Goal: Task Accomplishment & Management: Manage account settings

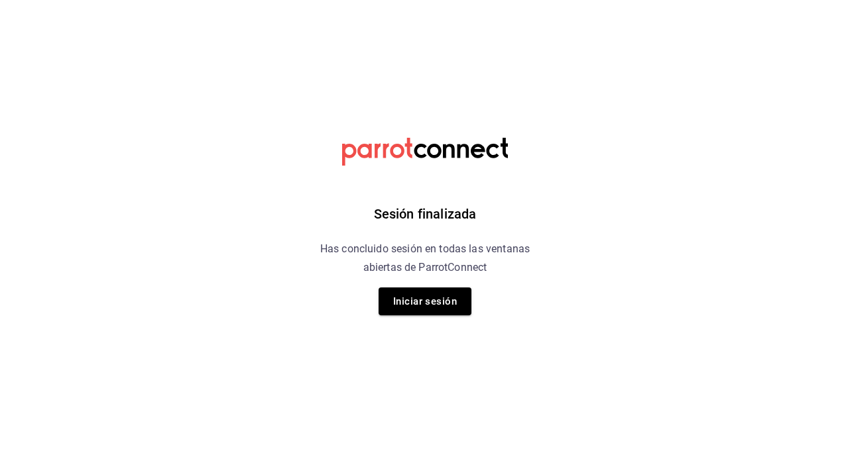
click at [428, 312] on button "Iniciar sesión" at bounding box center [425, 302] width 93 height 28
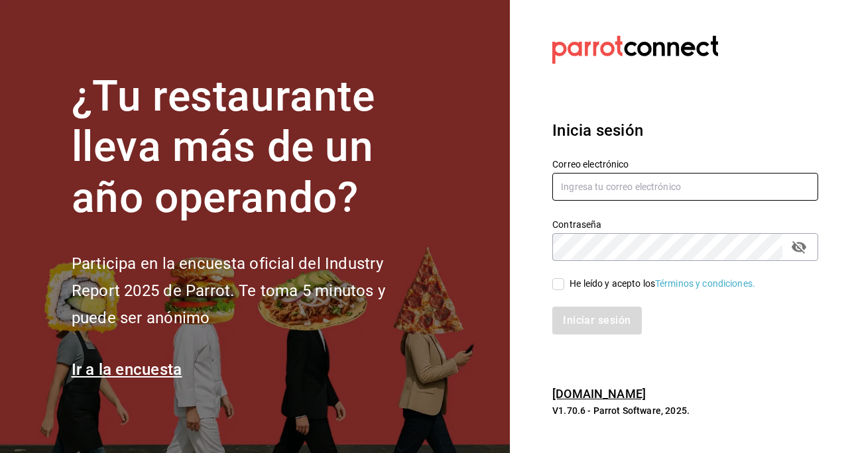
type input "jorge.cruz@grupocosteno.com"
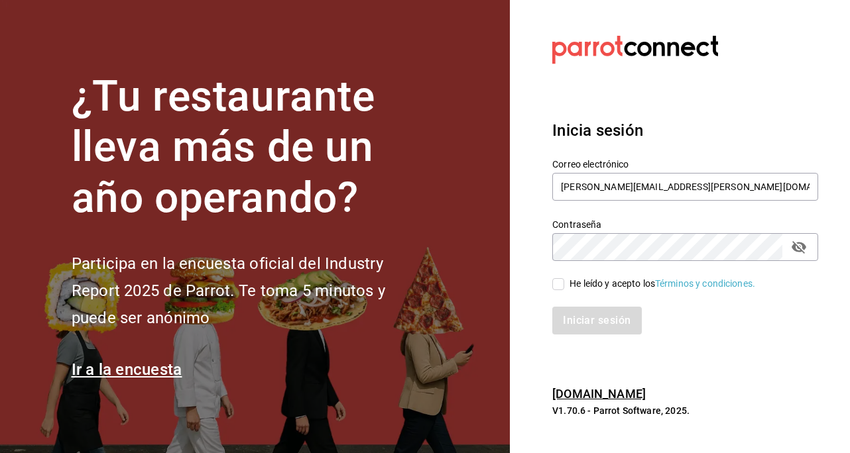
click at [563, 285] on input "He leído y acepto los Términos y condiciones." at bounding box center [558, 284] width 12 height 12
checkbox input "true"
click at [602, 331] on button "Iniciar sesión" at bounding box center [597, 321] width 90 height 28
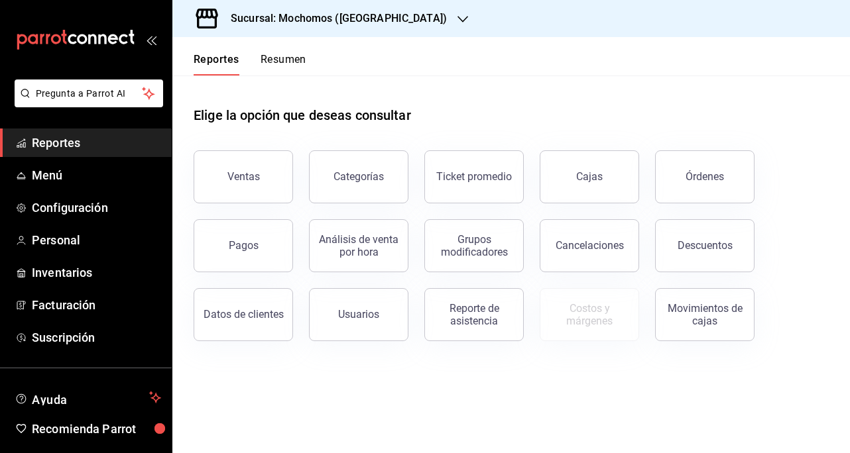
click at [106, 210] on span "Configuración" at bounding box center [96, 208] width 129 height 18
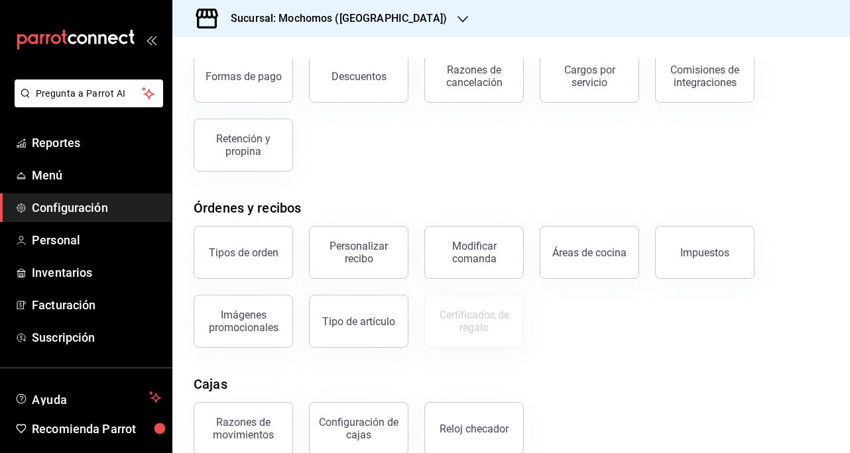
scroll to position [88, 0]
click at [370, 21] on h3 "Sucursal: Mochomos (Cancun)" at bounding box center [333, 19] width 227 height 16
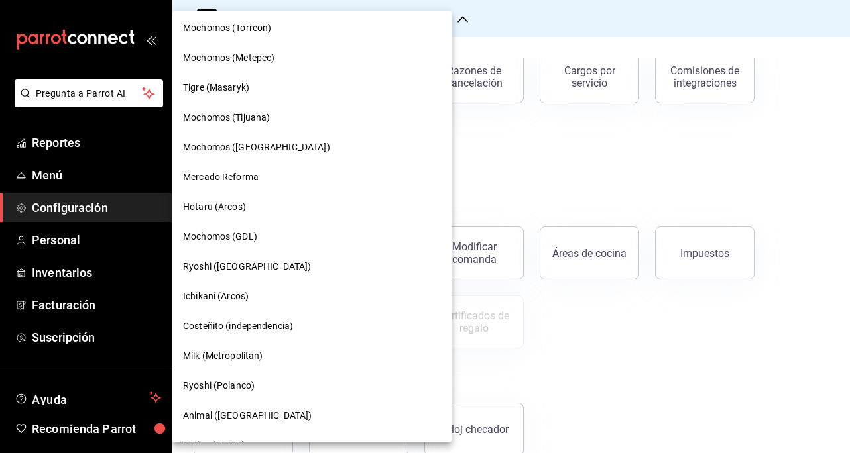
scroll to position [458, 0]
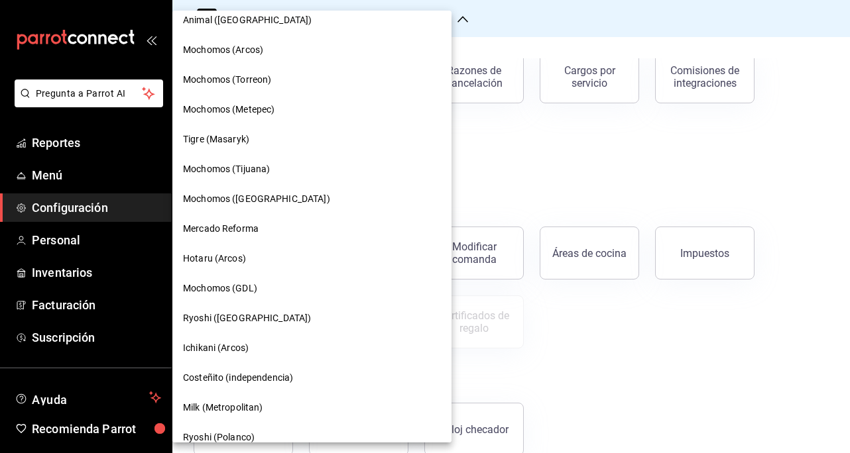
click at [269, 143] on div "Tigre (Masaryk)" at bounding box center [312, 140] width 258 height 14
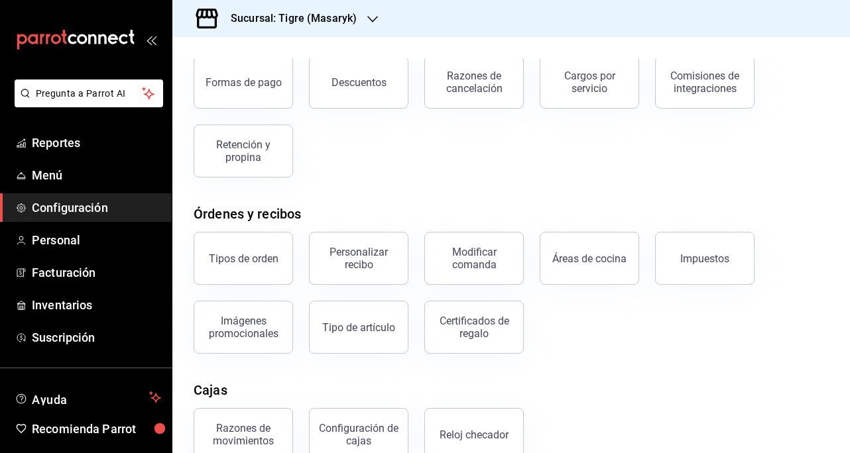
scroll to position [84, 0]
click at [469, 331] on div "Certificados de regalo" at bounding box center [474, 326] width 82 height 25
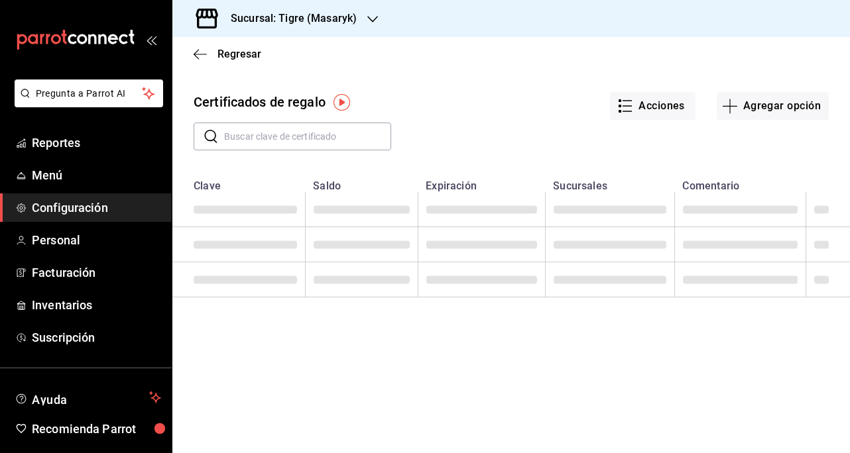
click at [323, 139] on input "text" at bounding box center [307, 136] width 167 height 27
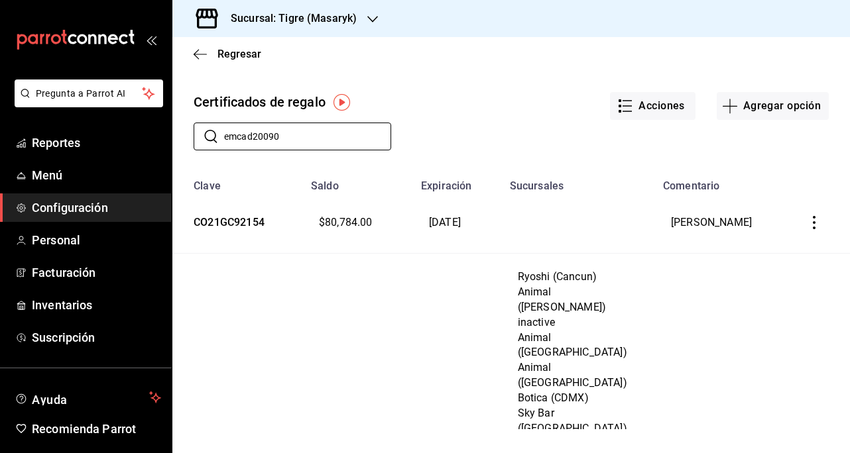
type input "emcad20090"
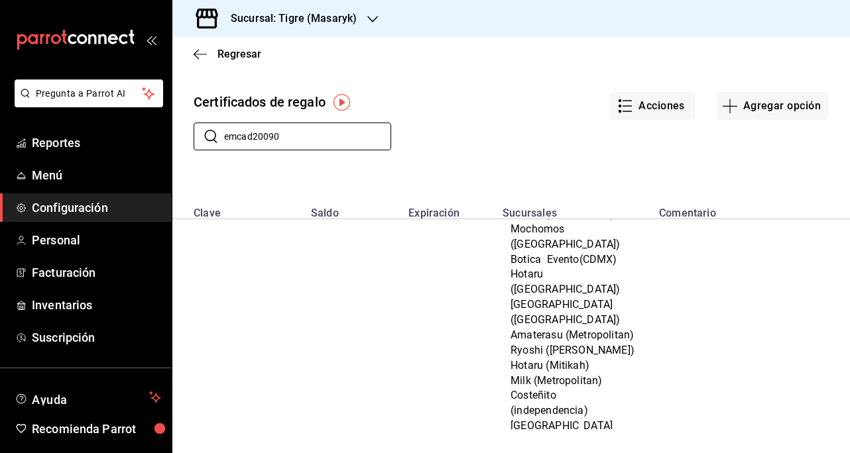
scroll to position [379, 0]
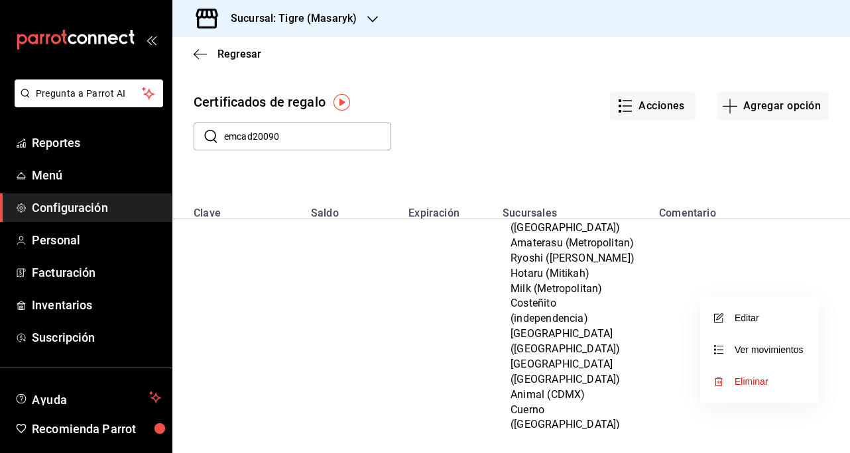
click at [764, 335] on li "Ver movimientos" at bounding box center [759, 350] width 119 height 32
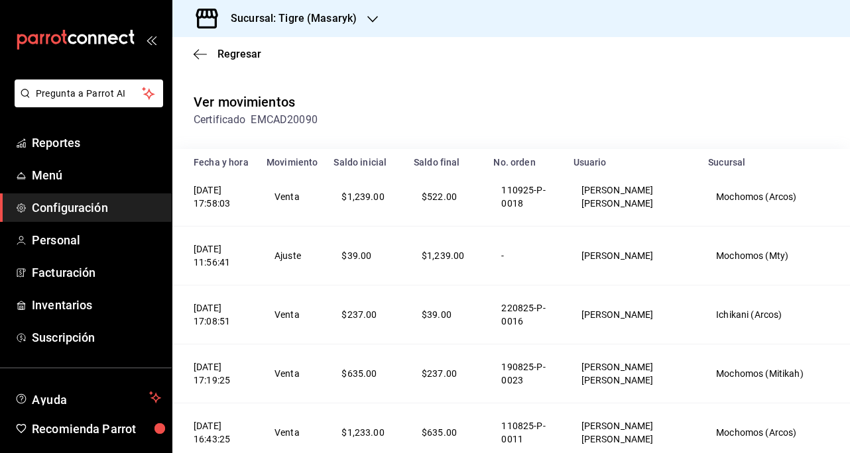
click at [196, 56] on icon "button" at bounding box center [200, 54] width 13 height 12
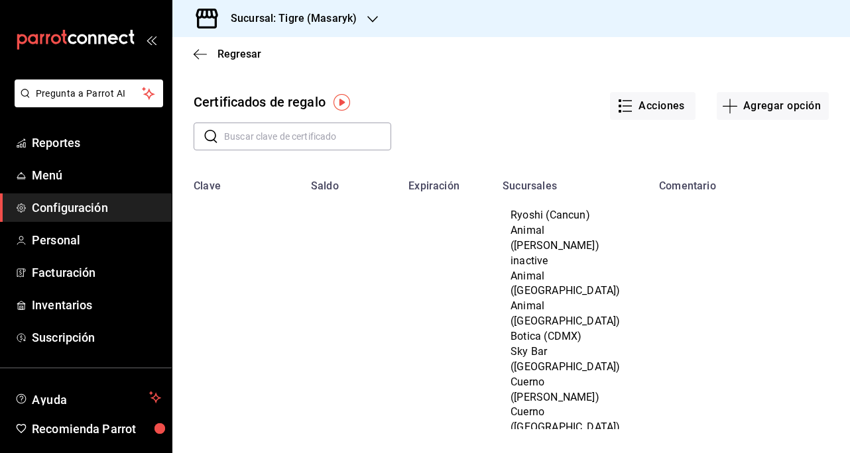
click at [658, 95] on button "Acciones" at bounding box center [653, 106] width 86 height 28
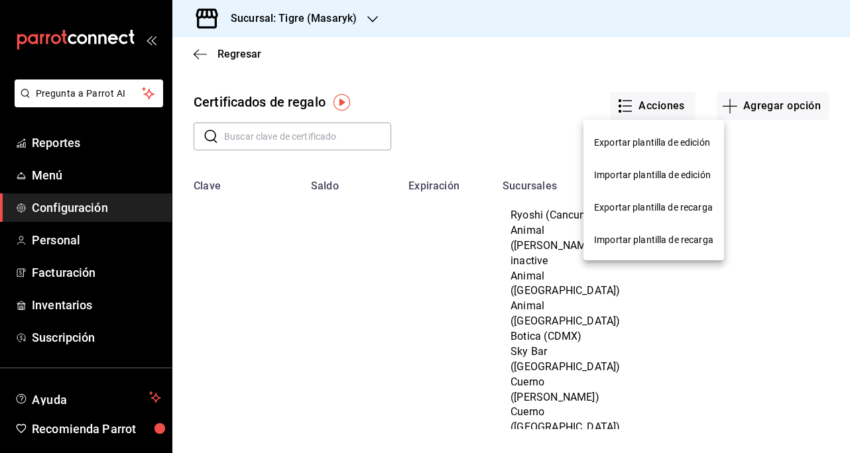
click at [780, 297] on div at bounding box center [425, 226] width 850 height 453
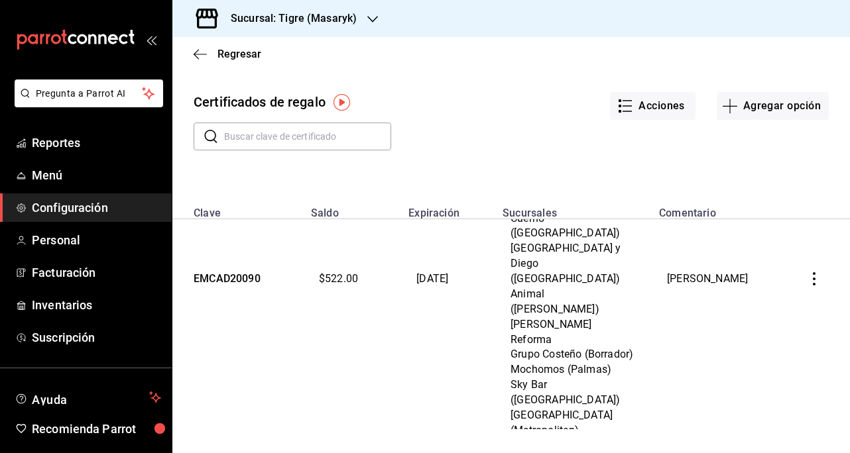
scroll to position [477, 0]
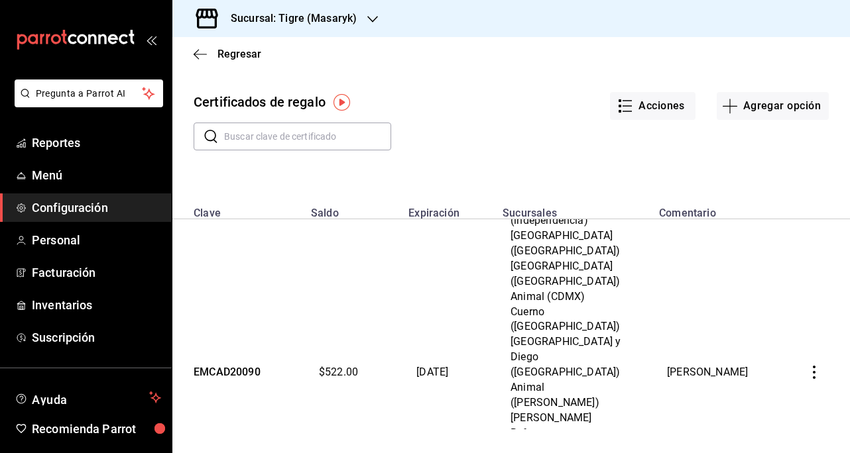
click at [807, 366] on icon "button" at bounding box center [813, 372] width 13 height 13
click at [762, 176] on div at bounding box center [425, 226] width 850 height 453
click at [770, 102] on button "Agregar opción" at bounding box center [773, 106] width 112 height 28
type input "$0.00"
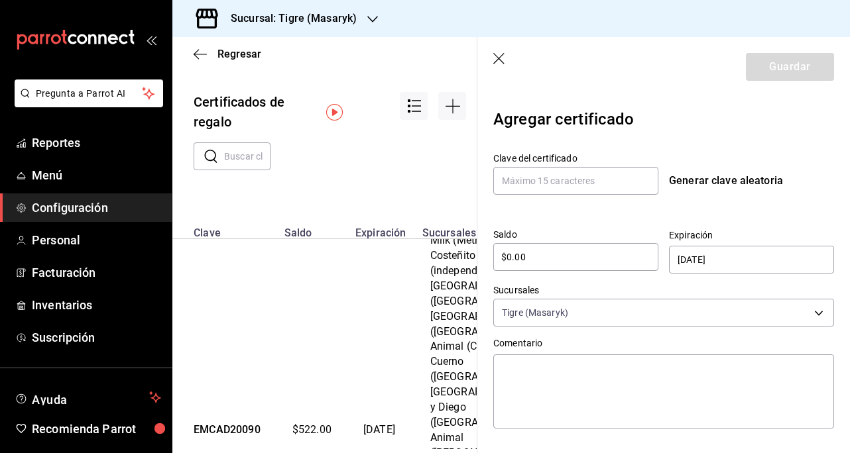
scroll to position [643, 0]
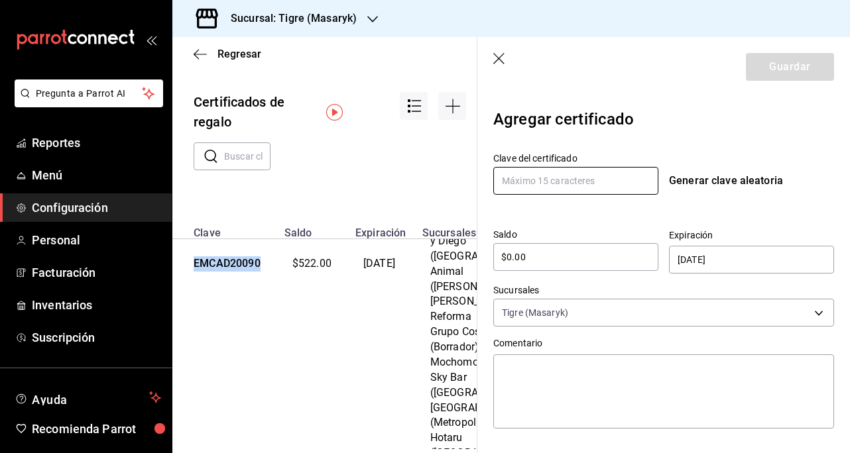
click at [560, 179] on input "text" at bounding box center [575, 181] width 165 height 28
click at [560, 177] on input "text" at bounding box center [575, 181] width 165 height 28
paste input "EMCAD20090"
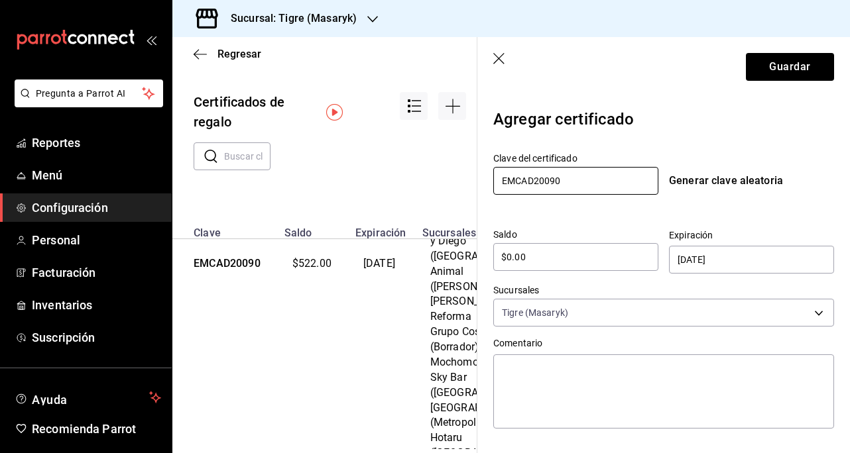
type input "EMCAD20090"
click at [827, 90] on header "Guardar" at bounding box center [663, 67] width 373 height 60
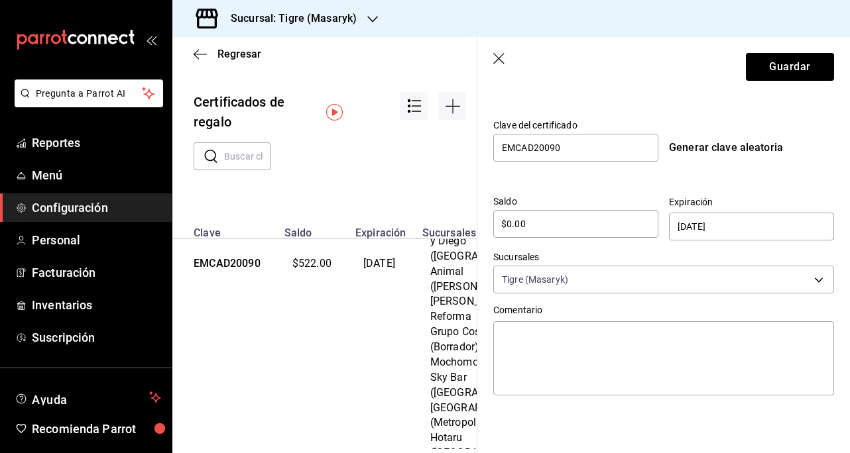
scroll to position [19, 0]
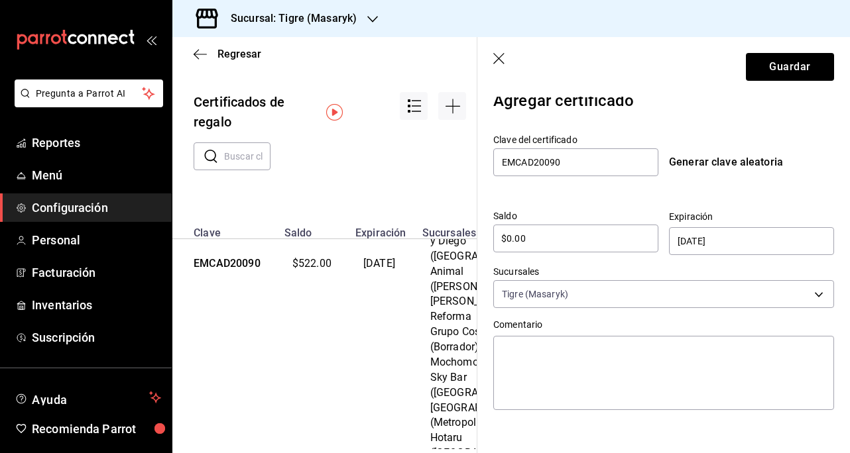
click at [504, 55] on icon "button" at bounding box center [499, 59] width 13 height 13
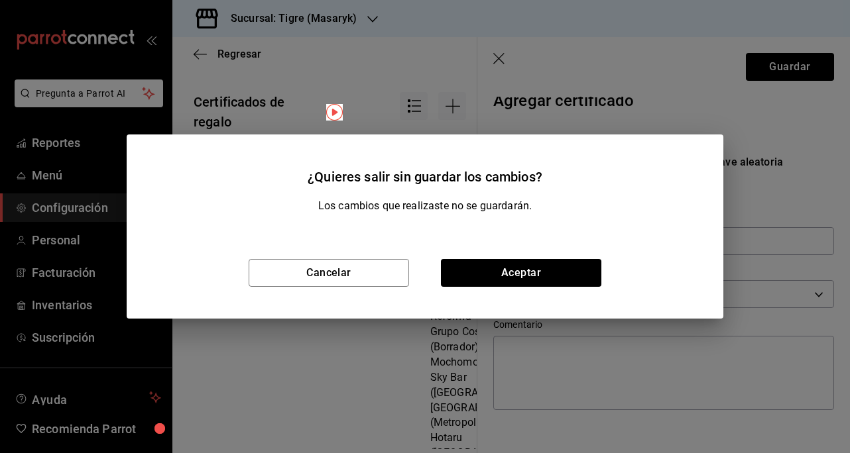
click at [375, 270] on button "Cancelar" at bounding box center [329, 273] width 160 height 28
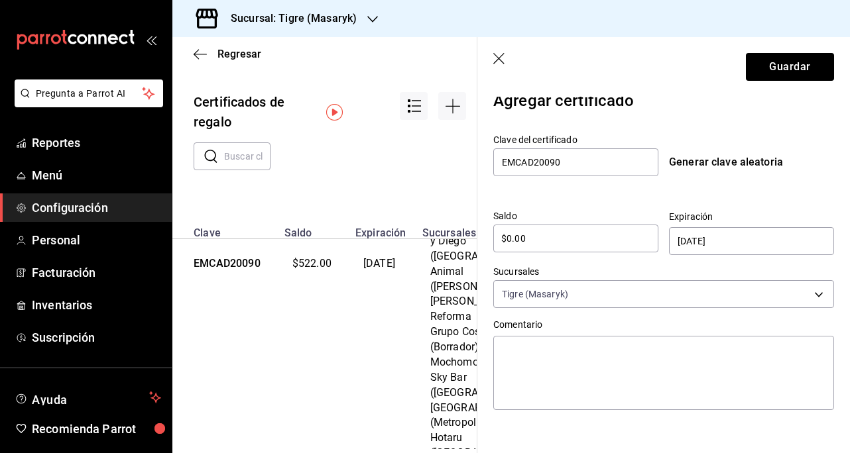
click at [502, 46] on header "Guardar" at bounding box center [663, 67] width 373 height 60
click at [500, 58] on icon "button" at bounding box center [499, 59] width 13 height 13
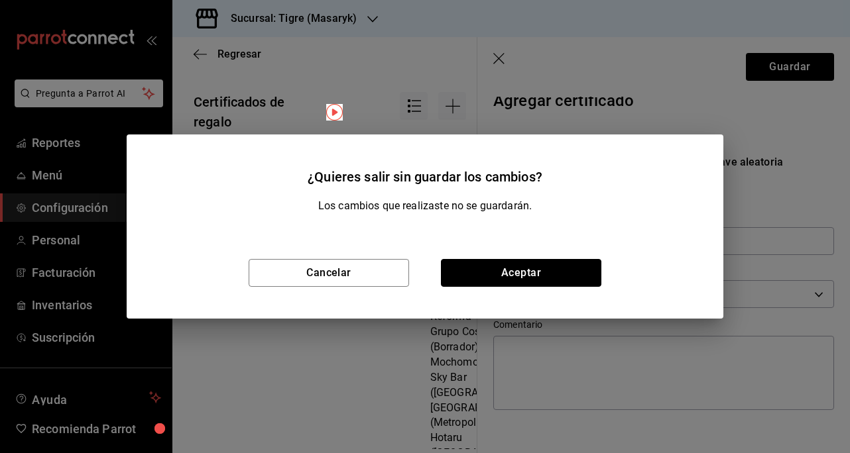
click at [559, 280] on button "Aceptar" at bounding box center [521, 273] width 160 height 28
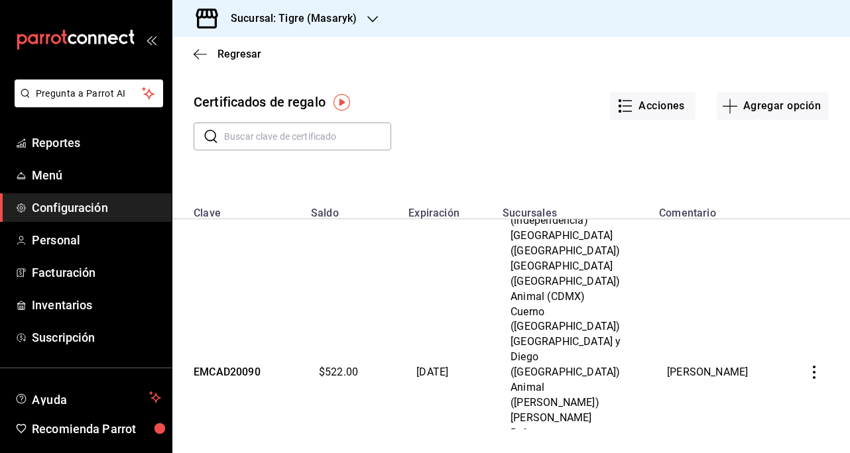
click at [818, 262] on td at bounding box center [817, 373] width 66 height 1260
click at [811, 358] on button "button" at bounding box center [813, 372] width 29 height 29
click at [748, 237] on li "Ver movimientos" at bounding box center [759, 252] width 119 height 32
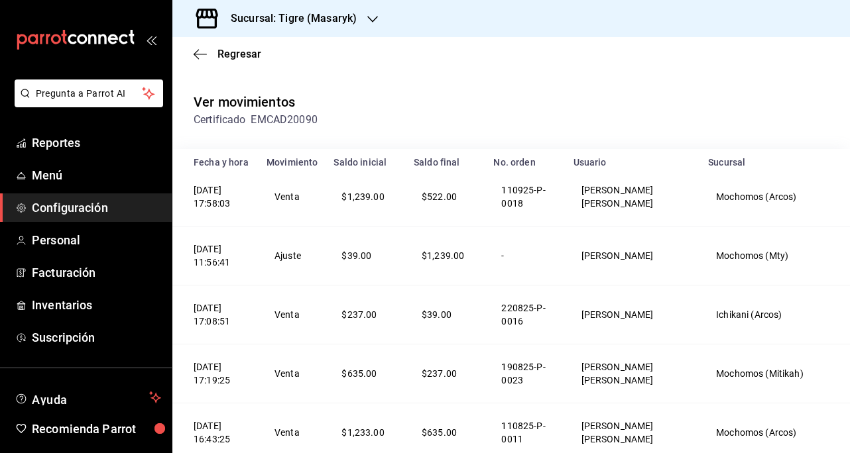
click at [200, 54] on icon "button" at bounding box center [200, 54] width 13 height 1
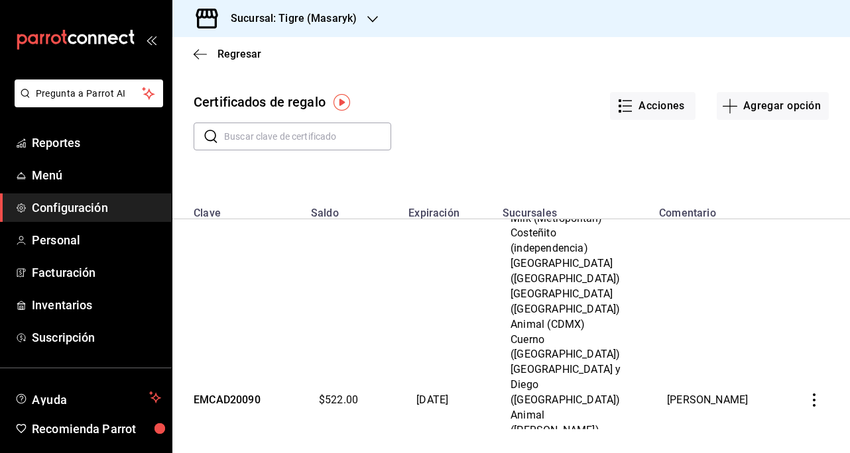
scroll to position [420, 0]
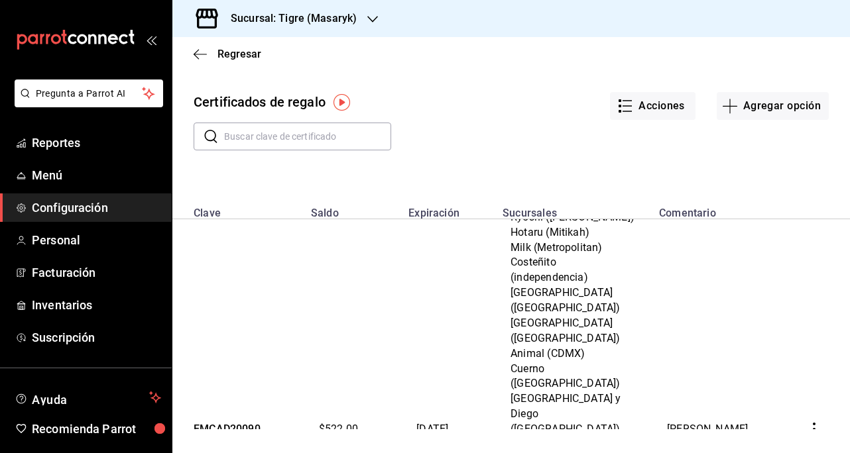
click at [807, 423] on icon "button" at bounding box center [813, 429] width 13 height 13
click at [765, 284] on li "Editar" at bounding box center [759, 277] width 119 height 32
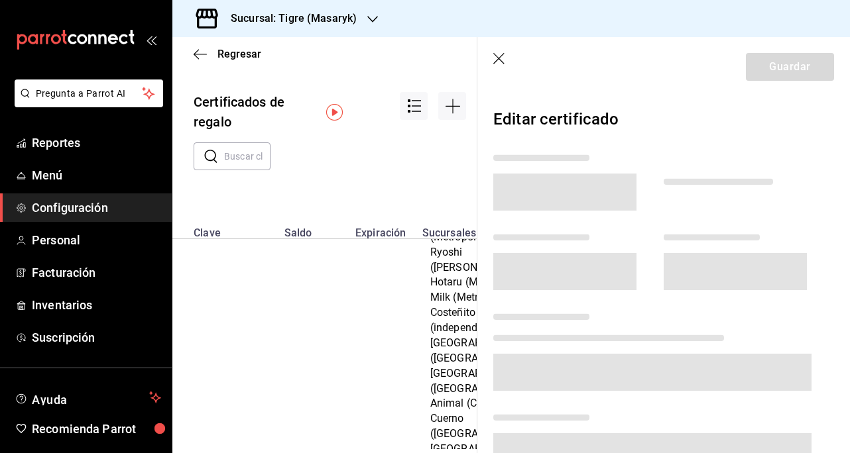
scroll to position [586, 0]
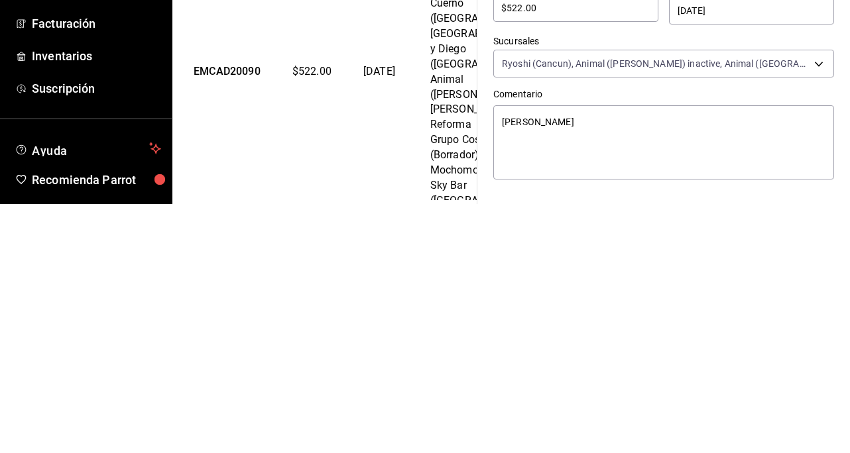
click at [811, 312] on body "Pregunta a Parrot AI Reportes Menú Configuración Personal Facturación Inventari…" at bounding box center [425, 226] width 850 height 453
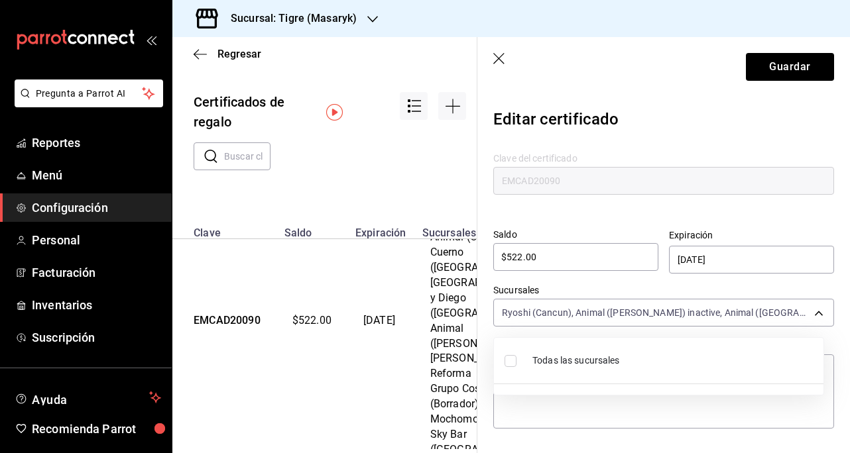
type textarea "x"
click at [506, 366] on input "checkbox" at bounding box center [510, 361] width 12 height 12
checkbox input "true"
click at [794, 69] on div at bounding box center [425, 226] width 850 height 453
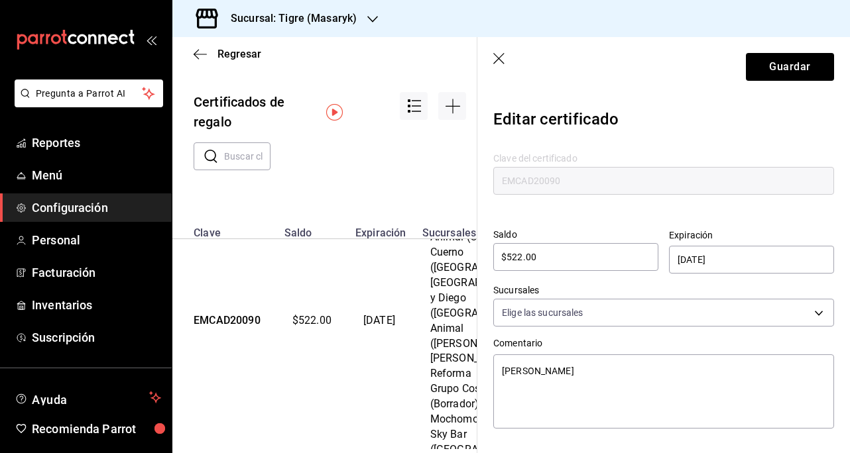
click at [782, 67] on button "Guardar" at bounding box center [790, 67] width 88 height 28
type textarea "x"
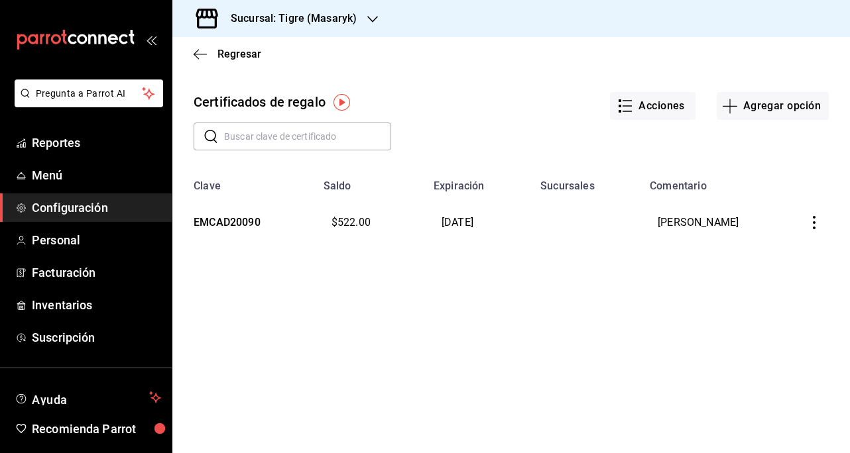
click at [308, 141] on input "text" at bounding box center [307, 136] width 167 height 27
type input "EMCAD20223"
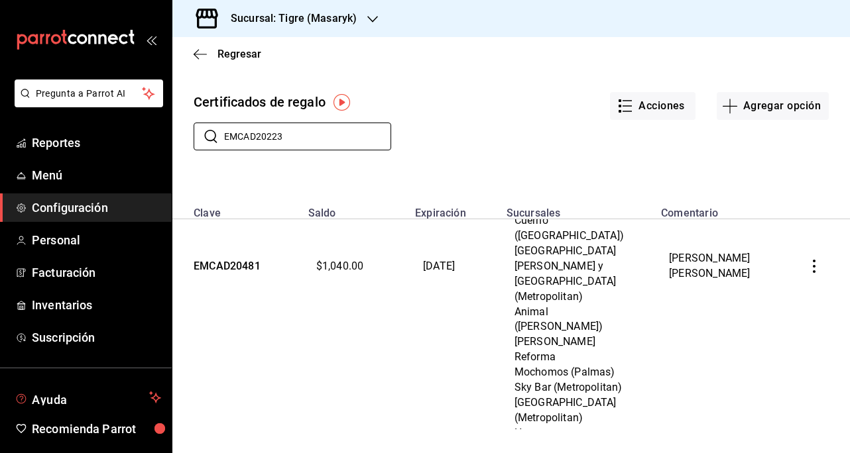
scroll to position [697, 0]
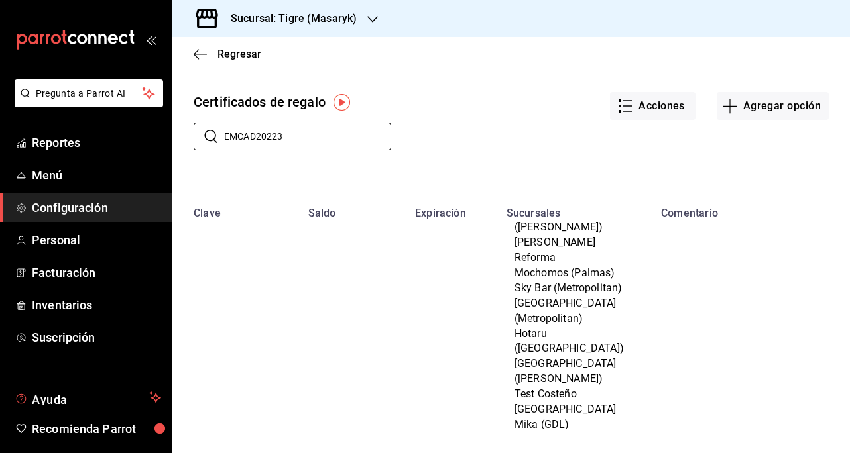
click at [348, 133] on input "EMCAD20223" at bounding box center [307, 136] width 167 height 27
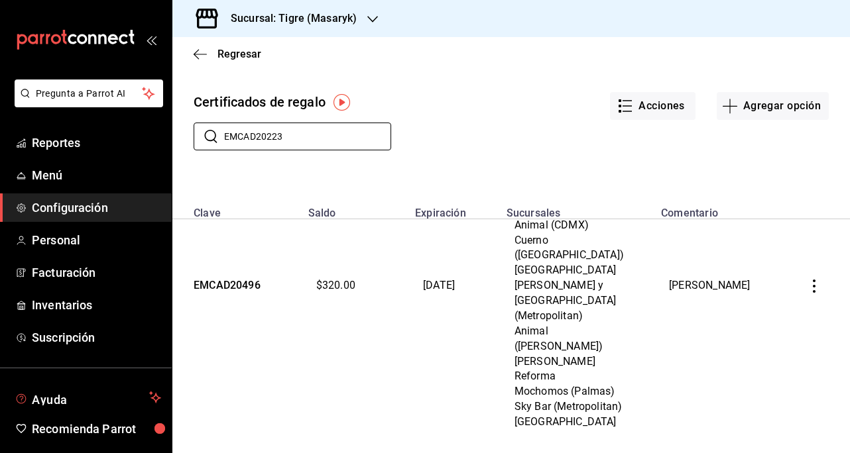
scroll to position [3205, 0]
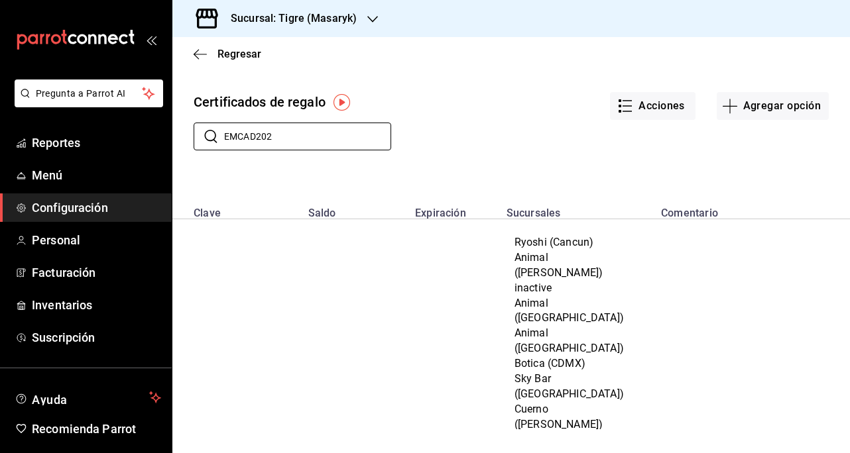
scroll to position [3205, 0]
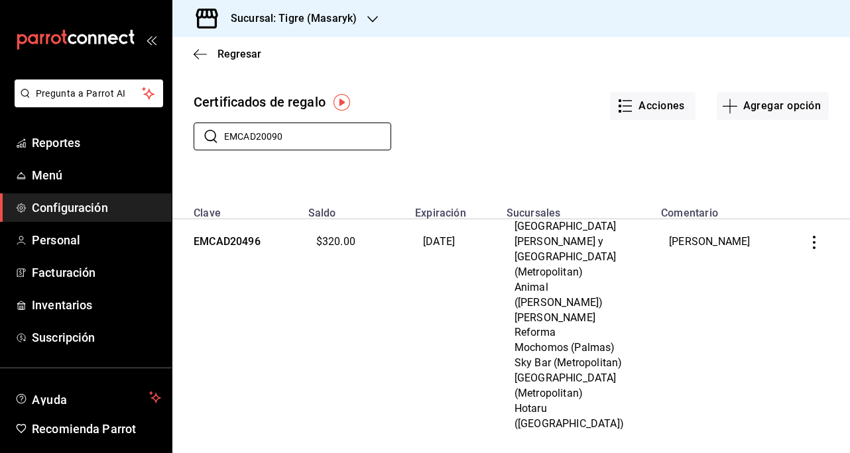
type input "EMCAD20090"
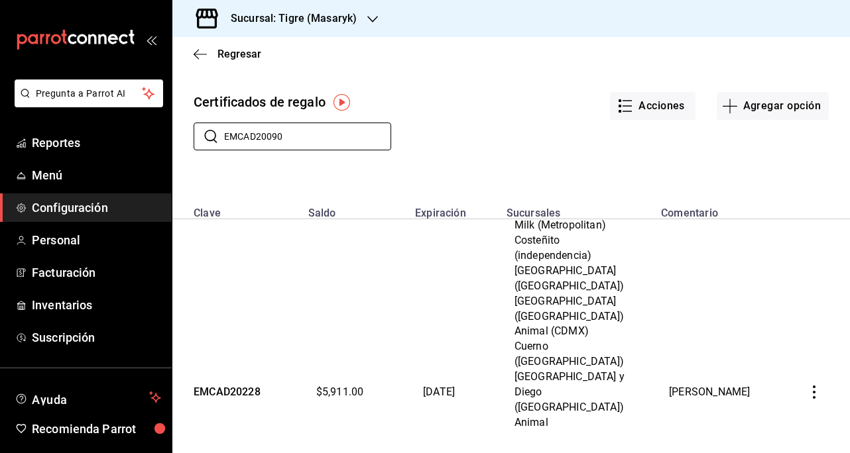
scroll to position [471, 0]
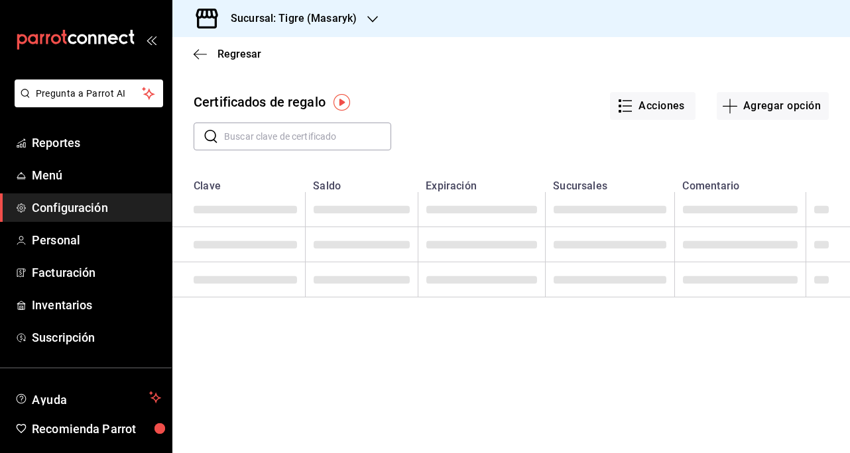
click at [257, 137] on input "text" at bounding box center [307, 136] width 167 height 27
type input "EMCAD20090"
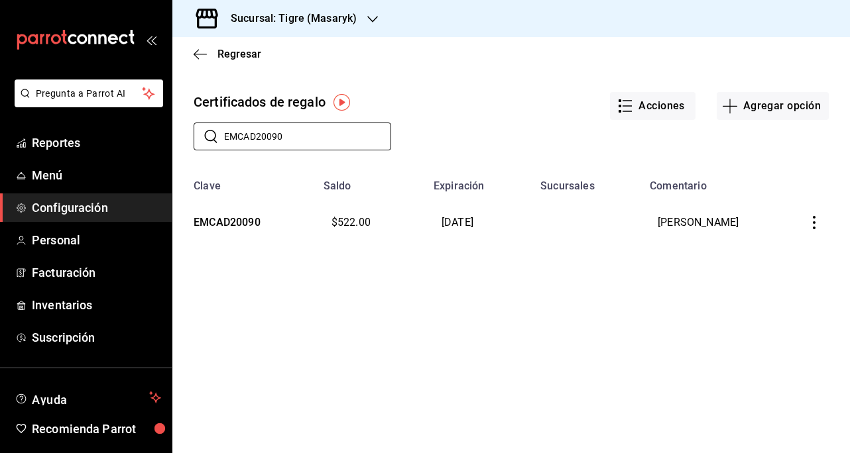
click at [709, 222] on td "[PERSON_NAME]" at bounding box center [713, 222] width 142 height 61
click at [815, 227] on icon "button" at bounding box center [813, 222] width 13 height 13
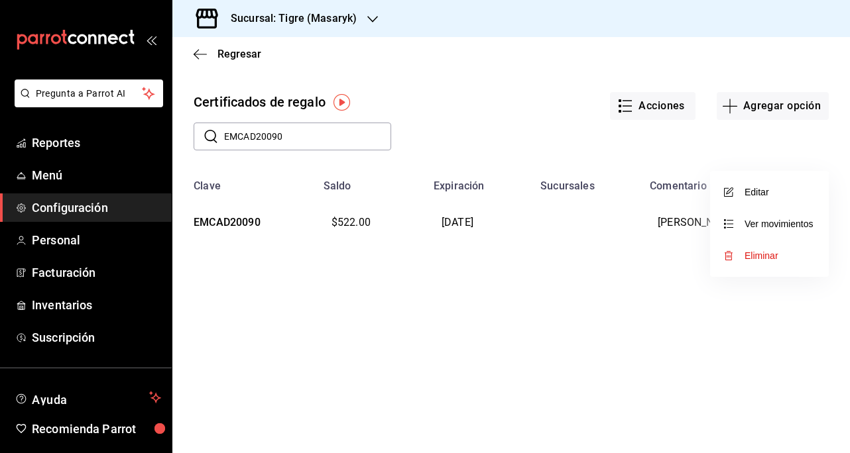
click at [763, 191] on span "Editar" at bounding box center [747, 192] width 43 height 11
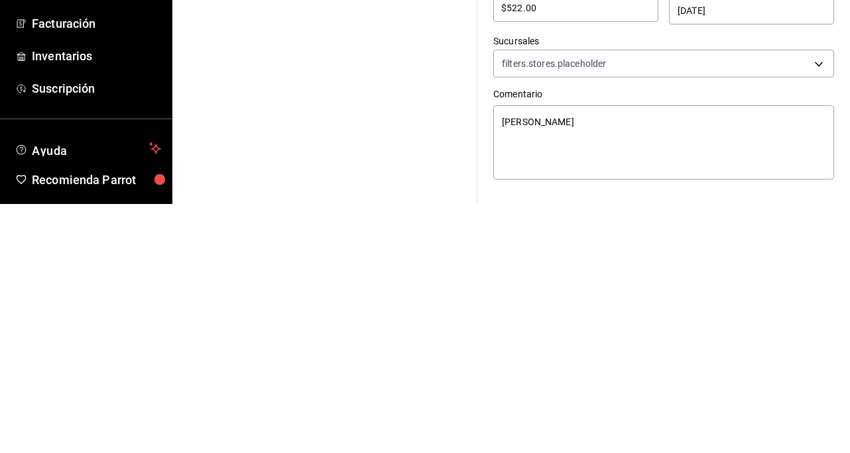
click at [815, 310] on body "Pregunta a Parrot AI Reportes Menú Configuración Personal Facturación Inventari…" at bounding box center [425, 226] width 850 height 453
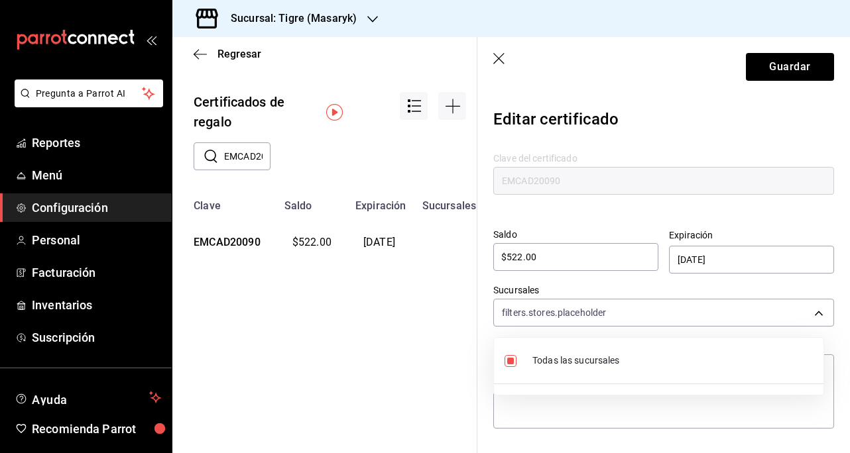
click at [808, 312] on div at bounding box center [425, 226] width 850 height 453
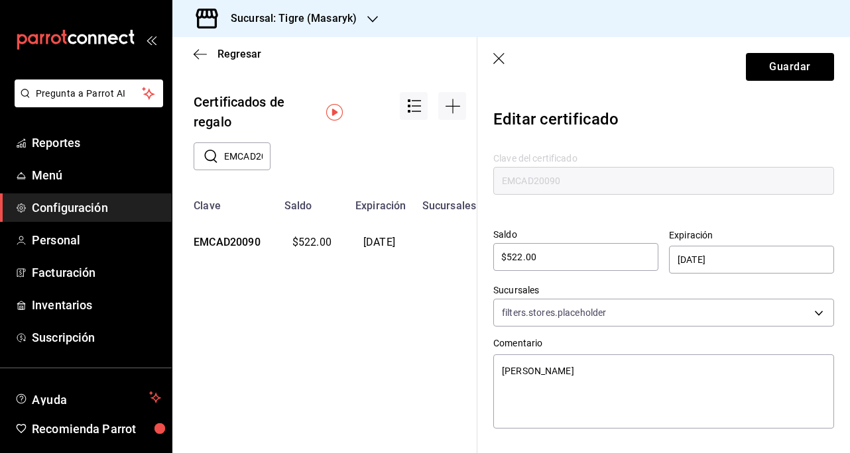
click at [807, 318] on body "Pregunta a Parrot AI Reportes Menú Configuración Personal Facturación Inventari…" at bounding box center [425, 226] width 850 height 453
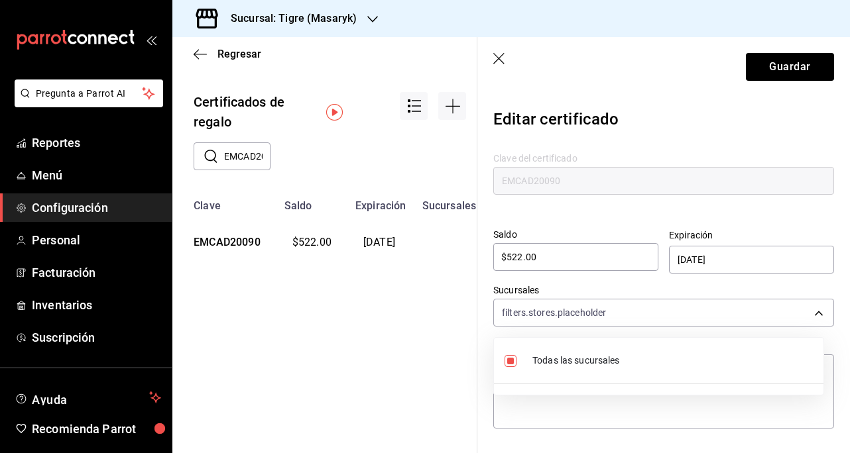
type textarea "x"
click at [512, 363] on input "checkbox" at bounding box center [510, 361] width 12 height 12
checkbox input "false"
type input "[object Object]"
click at [782, 69] on div at bounding box center [425, 226] width 850 height 453
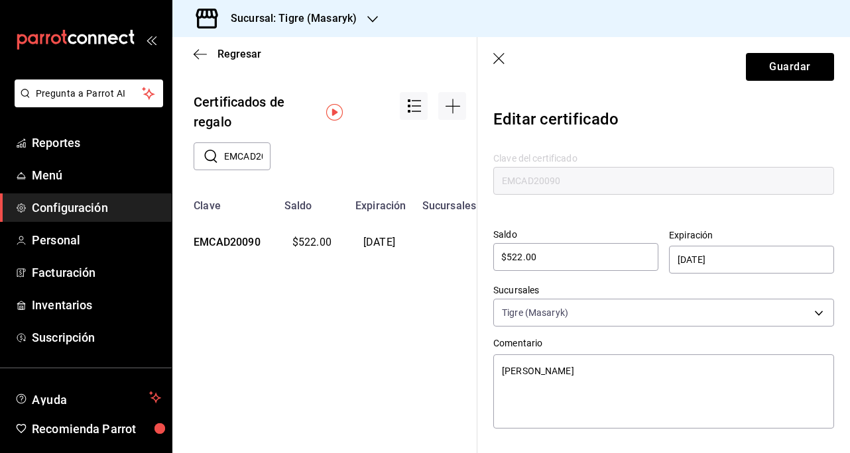
click at [807, 317] on body "Pregunta a Parrot AI Reportes Menú Configuración Personal Facturación Inventari…" at bounding box center [425, 226] width 850 height 453
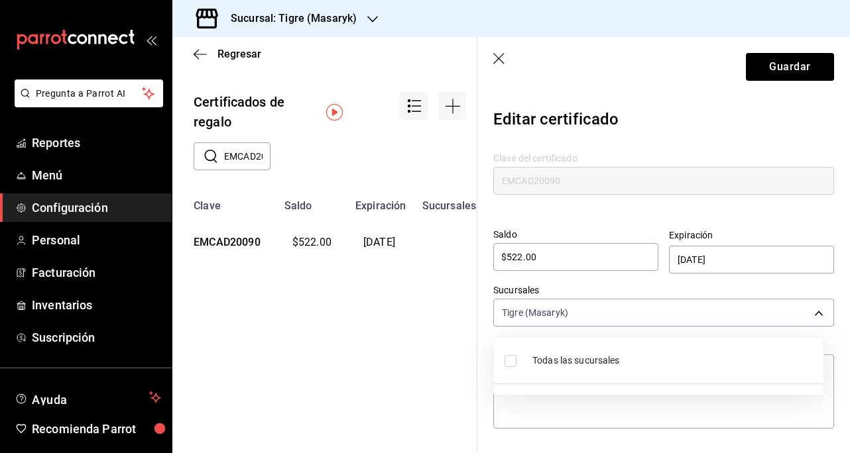
type textarea "x"
click at [506, 362] on input "checkbox" at bounding box center [510, 361] width 12 height 12
checkbox input "true"
click at [808, 313] on div at bounding box center [425, 226] width 850 height 453
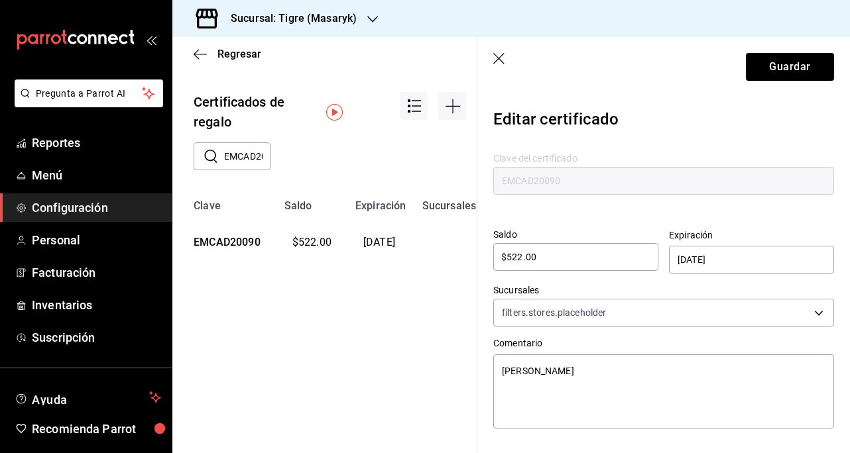
click at [807, 313] on body "Pregunta a Parrot AI Reportes Menú Configuración Personal Facturación Inventari…" at bounding box center [425, 226] width 850 height 453
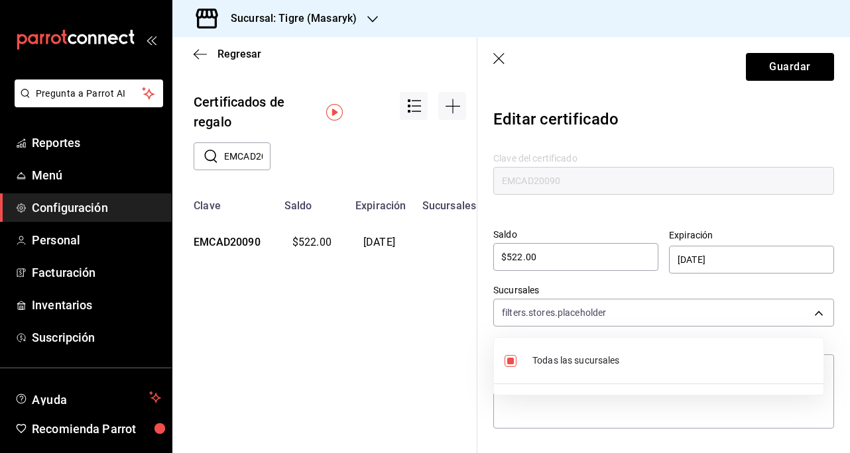
type textarea "x"
click at [506, 366] on input "checkbox" at bounding box center [510, 361] width 12 height 12
checkbox input "false"
type input "[object Object]"
click at [776, 70] on div at bounding box center [425, 226] width 850 height 453
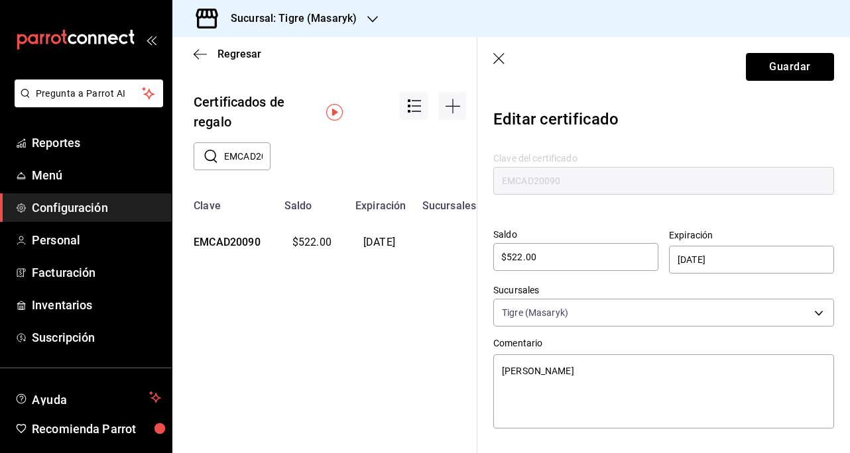
click at [785, 66] on button "Guardar" at bounding box center [790, 67] width 88 height 28
type textarea "x"
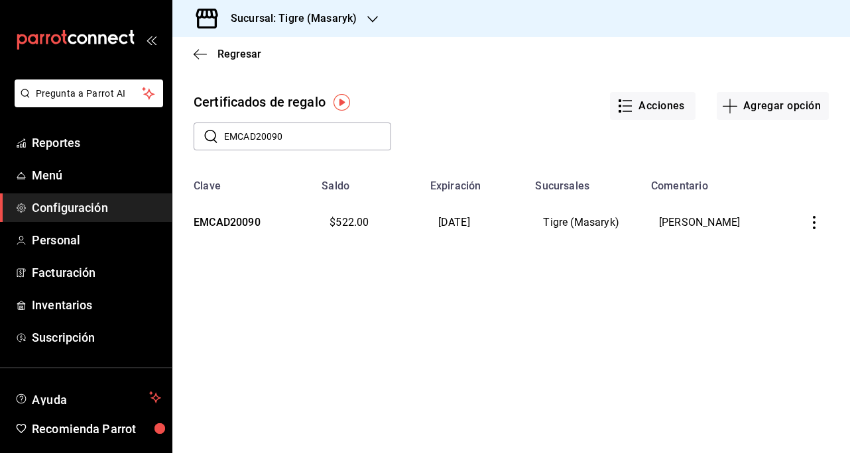
click at [815, 223] on icon "button" at bounding box center [814, 222] width 3 height 13
click at [737, 192] on span "Editar" at bounding box center [747, 192] width 43 height 11
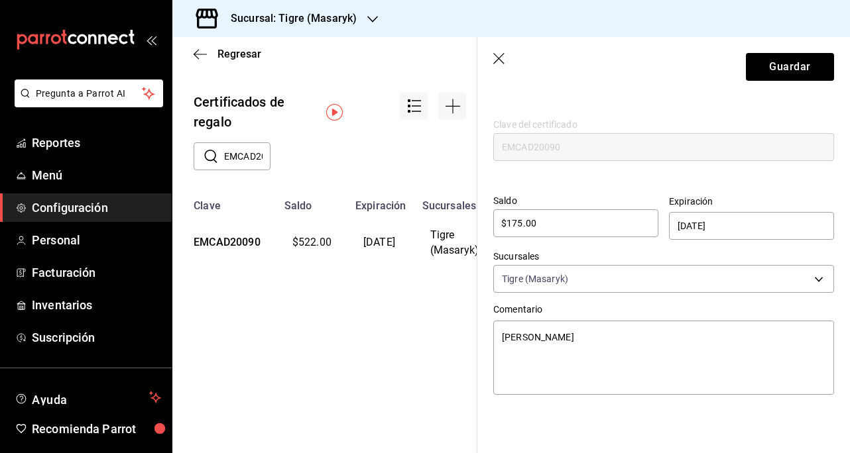
scroll to position [33, 0]
click at [800, 286] on body "Pregunta a Parrot AI Reportes Menú Configuración Personal Facturación Inventari…" at bounding box center [425, 226] width 850 height 453
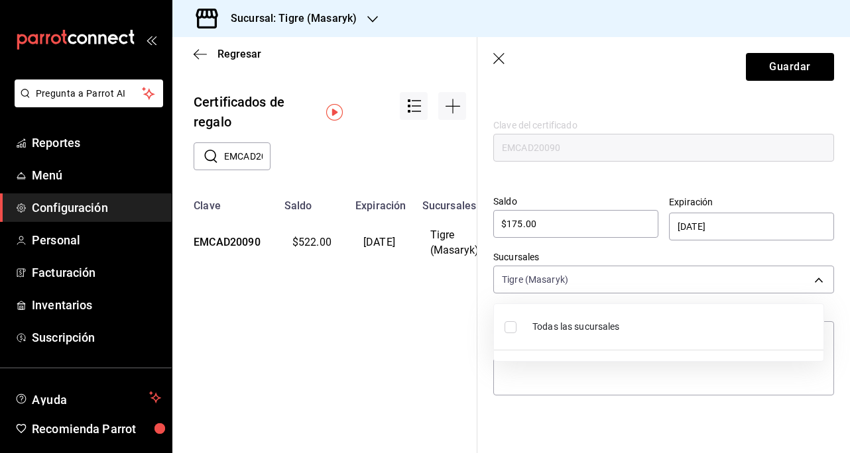
type textarea "x"
click at [507, 331] on input "checkbox" at bounding box center [510, 328] width 12 height 12
checkbox input "true"
click at [776, 178] on div at bounding box center [425, 226] width 850 height 453
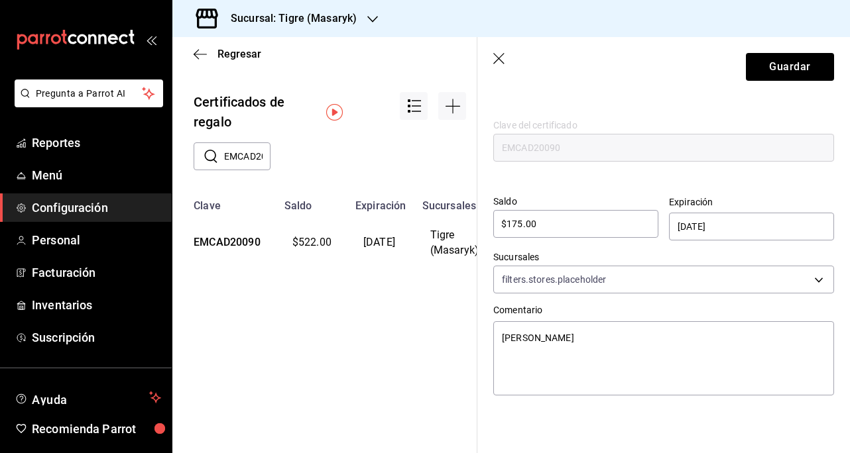
click at [801, 292] on body "Pregunta a Parrot AI Reportes Menú Configuración Personal Facturación Inventari…" at bounding box center [425, 226] width 850 height 453
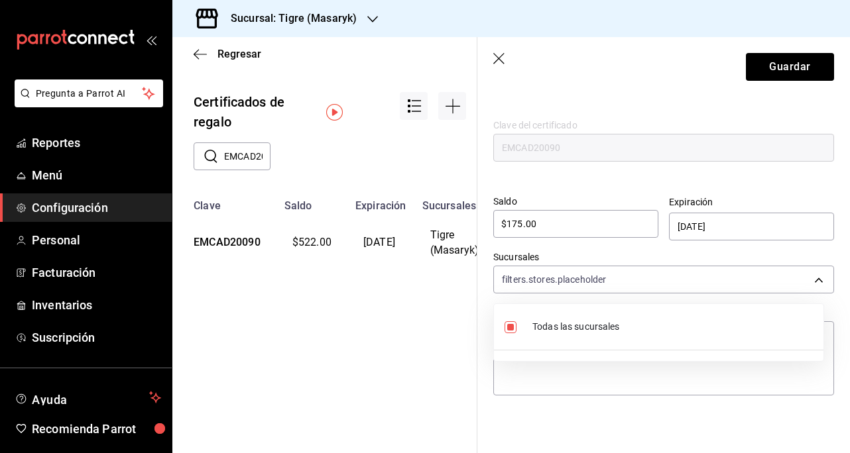
type textarea "x"
click at [510, 326] on input "checkbox" at bounding box center [510, 328] width 12 height 12
checkbox input "false"
type input "[object Object]"
type textarea "x"
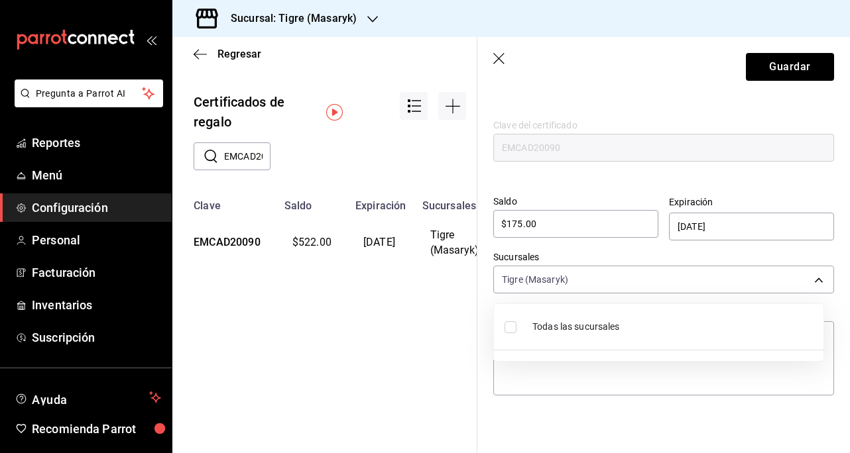
click at [516, 325] on input "checkbox" at bounding box center [510, 328] width 12 height 12
checkbox input "true"
click at [789, 62] on div at bounding box center [425, 226] width 850 height 453
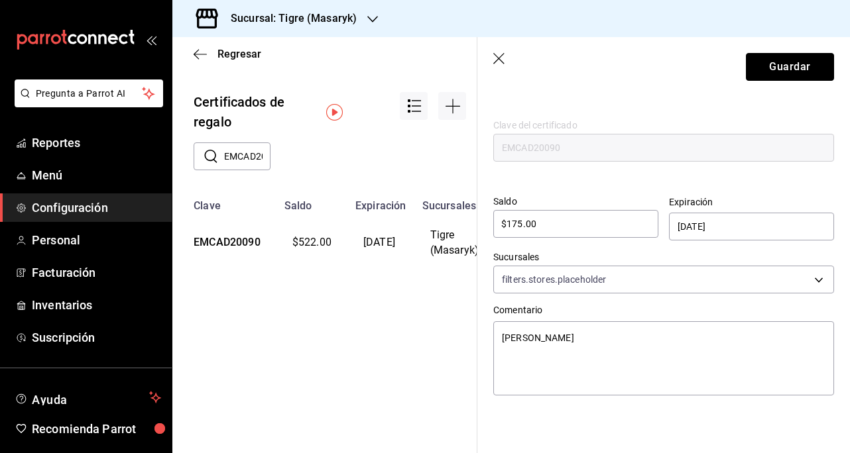
click at [778, 70] on button "Guardar" at bounding box center [790, 67] width 88 height 28
type textarea "x"
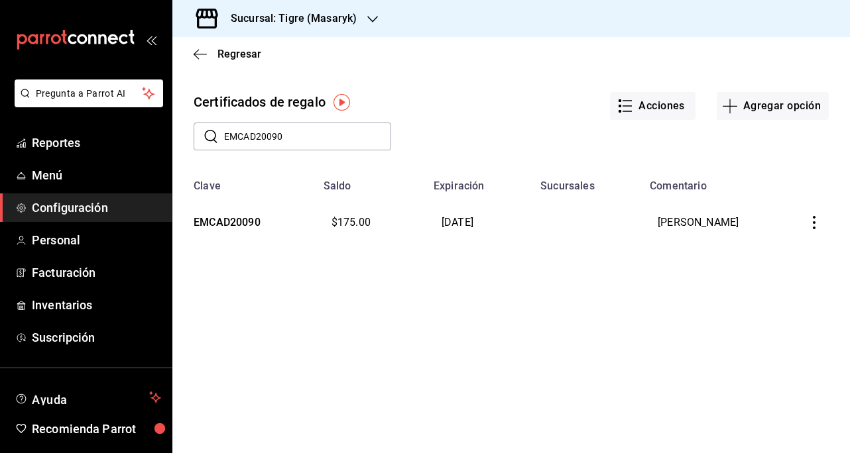
click at [820, 227] on icon "button" at bounding box center [813, 222] width 13 height 13
click at [756, 192] on span "Editar" at bounding box center [747, 192] width 43 height 11
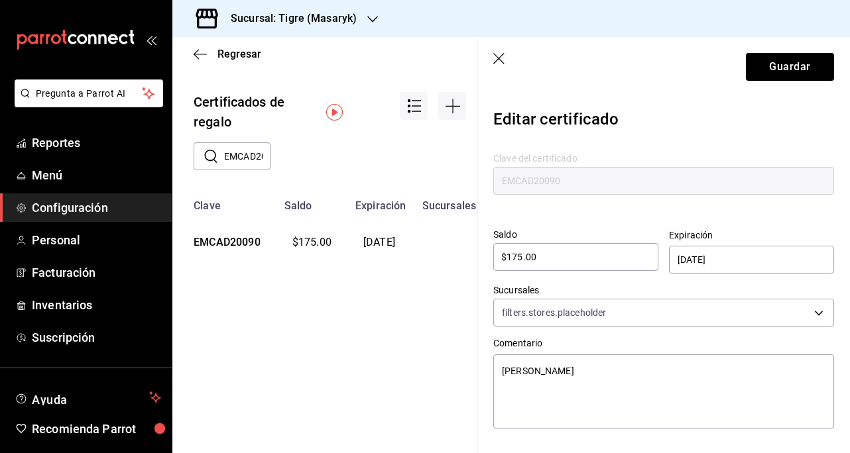
click at [813, 326] on body "Pregunta a Parrot AI Reportes Menú Configuración Personal Facturación Inventari…" at bounding box center [425, 226] width 850 height 453
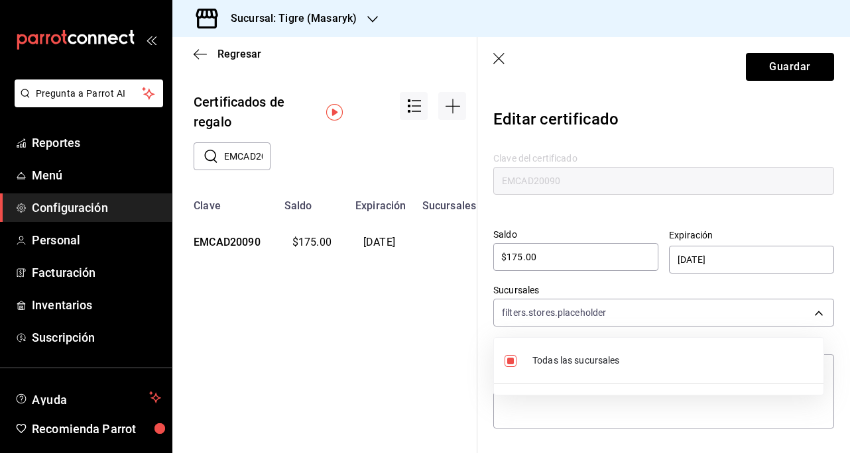
click at [810, 315] on div at bounding box center [425, 226] width 850 height 453
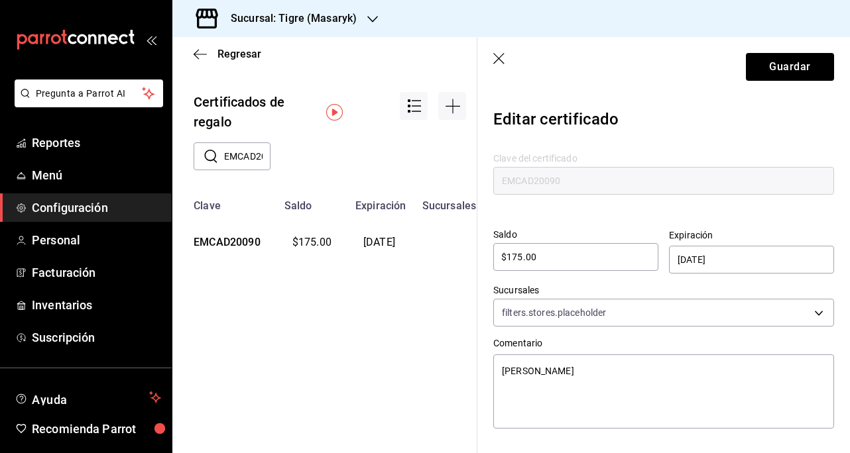
click at [815, 324] on body "Pregunta a Parrot AI Reportes Menú Configuración Personal Facturación Inventari…" at bounding box center [425, 226] width 850 height 453
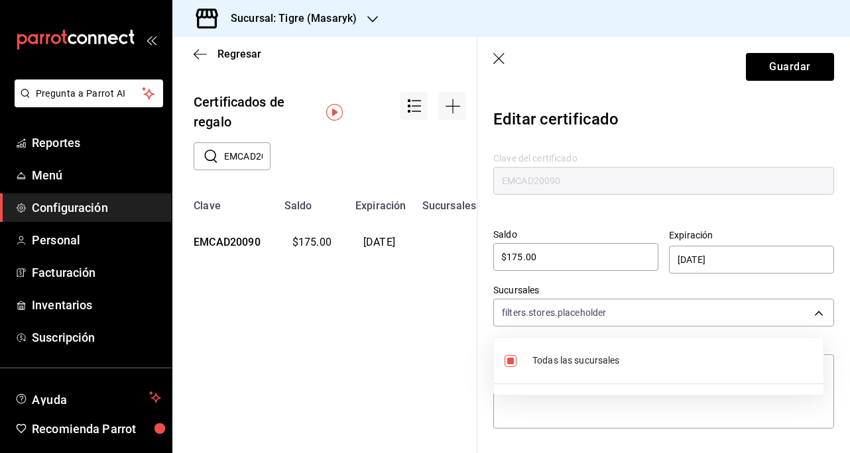
type textarea "x"
click at [518, 375] on li "Todas las sucursales" at bounding box center [658, 360] width 329 height 35
type input "[object Object]"
type textarea "x"
click at [510, 357] on input "checkbox" at bounding box center [510, 361] width 12 height 12
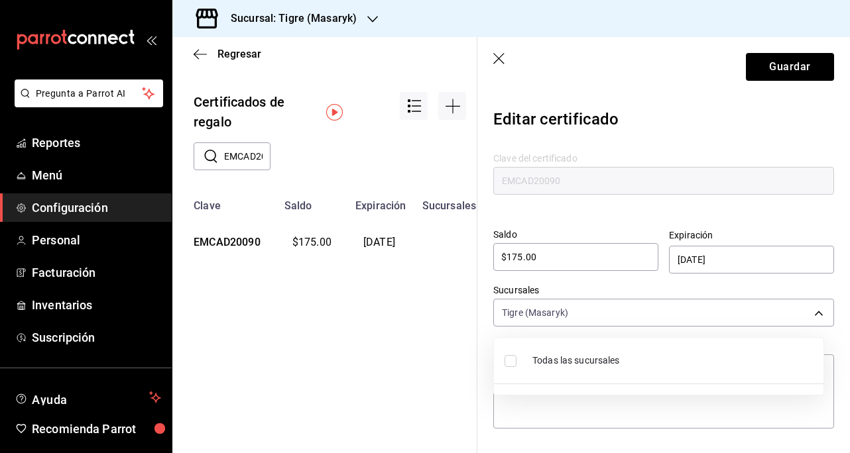
checkbox input "true"
type textarea "x"
click at [508, 365] on input "checkbox" at bounding box center [510, 361] width 12 height 12
checkbox input "false"
type input "[object Object]"
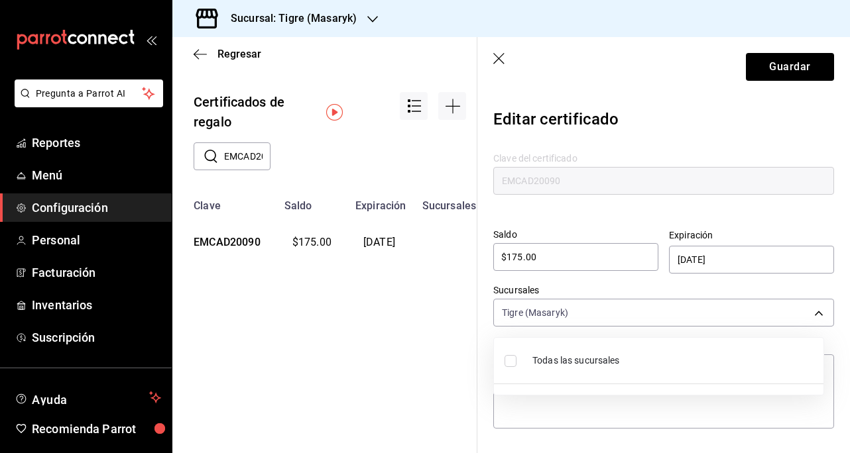
type textarea "x"
click at [513, 366] on input "checkbox" at bounding box center [510, 361] width 12 height 12
checkbox input "true"
click at [796, 71] on div at bounding box center [425, 226] width 850 height 453
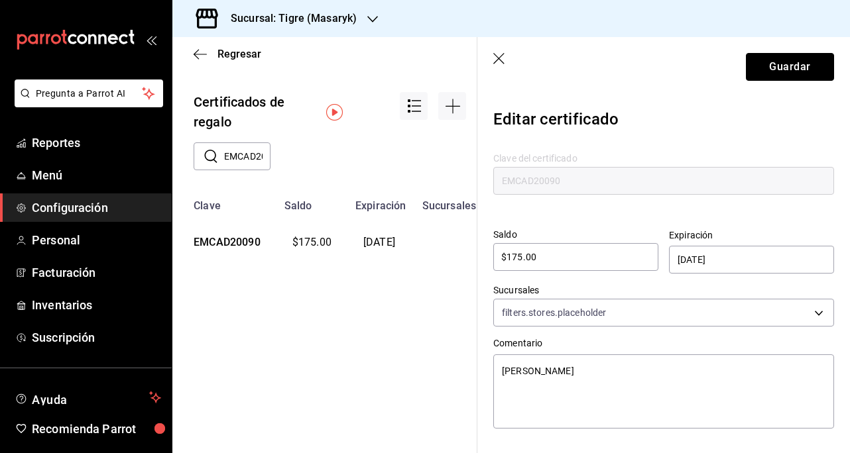
click at [786, 66] on button "Guardar" at bounding box center [790, 67] width 88 height 28
type textarea "x"
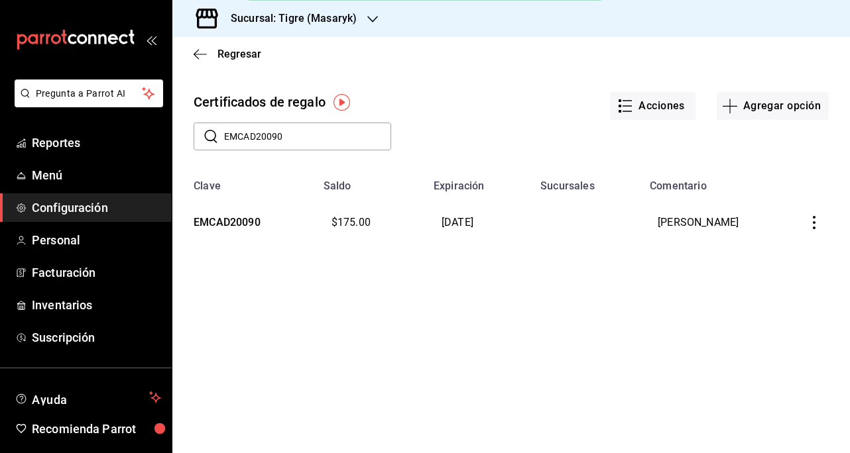
click at [821, 222] on button "button" at bounding box center [813, 222] width 29 height 29
click at [796, 227] on span "Ver movimientos" at bounding box center [769, 224] width 87 height 11
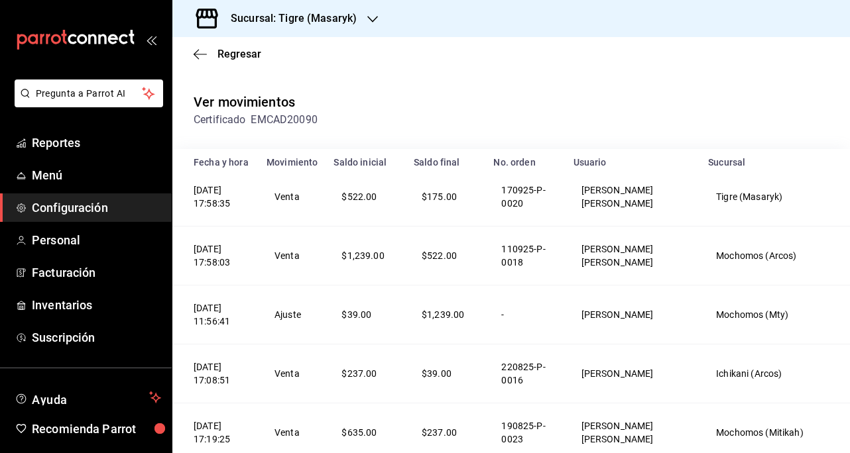
click at [206, 48] on icon "button" at bounding box center [200, 54] width 13 height 12
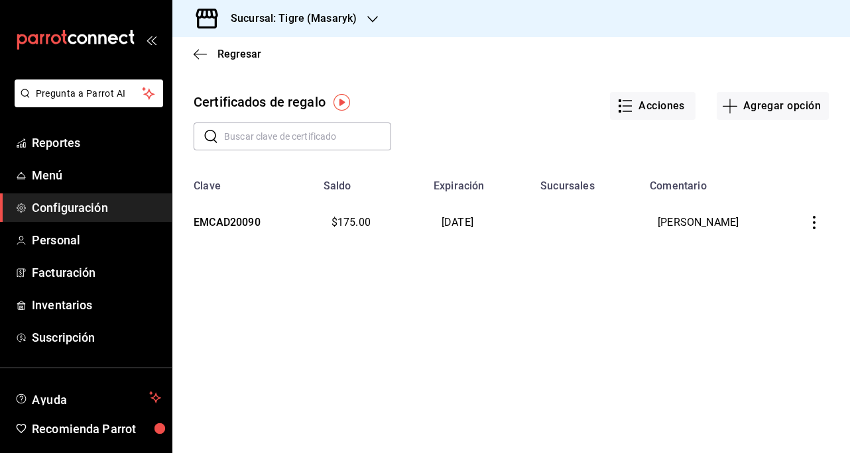
click at [816, 224] on icon "button" at bounding box center [813, 222] width 13 height 13
click at [748, 188] on span "Editar" at bounding box center [747, 192] width 43 height 11
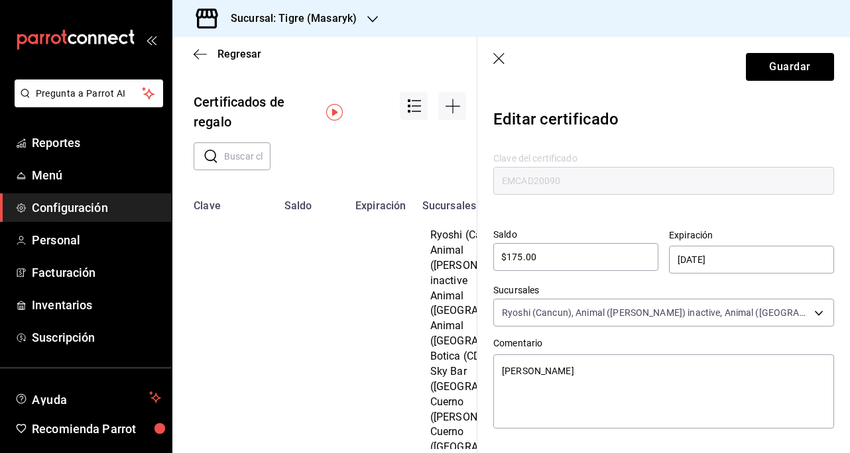
type textarea "x"
click at [500, 56] on icon "button" at bounding box center [499, 59] width 13 height 13
